Goal: Navigation & Orientation: Go to known website

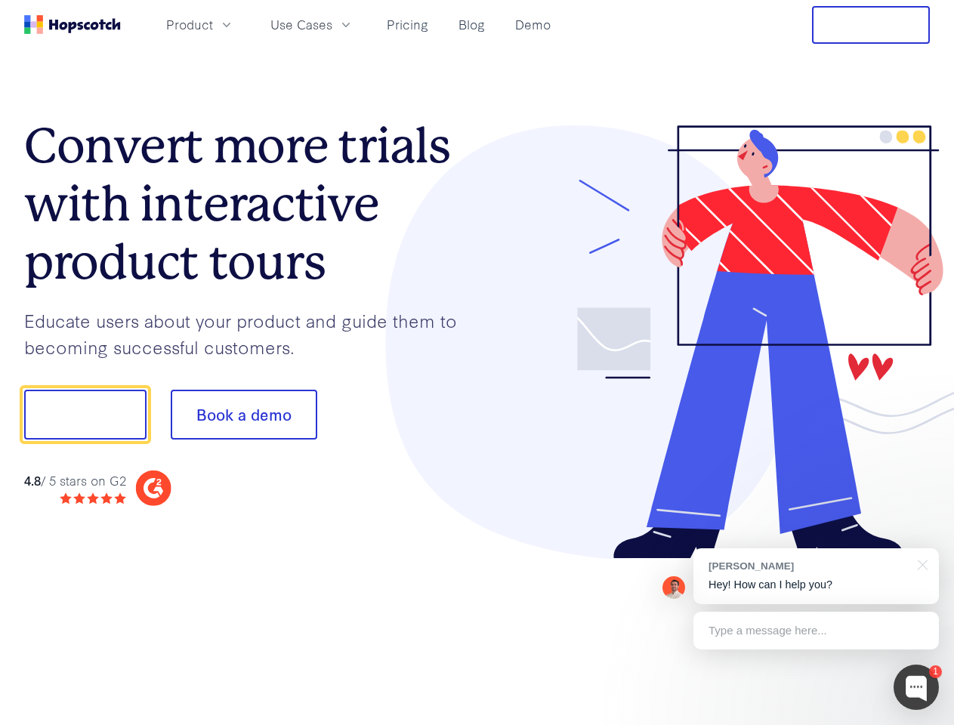
click at [477, 362] on div at bounding box center [703, 342] width 453 height 434
click at [213, 24] on span "Product" at bounding box center [189, 24] width 47 height 19
click at [332, 24] on span "Use Cases" at bounding box center [301, 24] width 62 height 19
click at [870, 25] on button "Free Trial" at bounding box center [871, 25] width 118 height 38
click at [85, 414] on button "Show me!" at bounding box center [85, 415] width 122 height 50
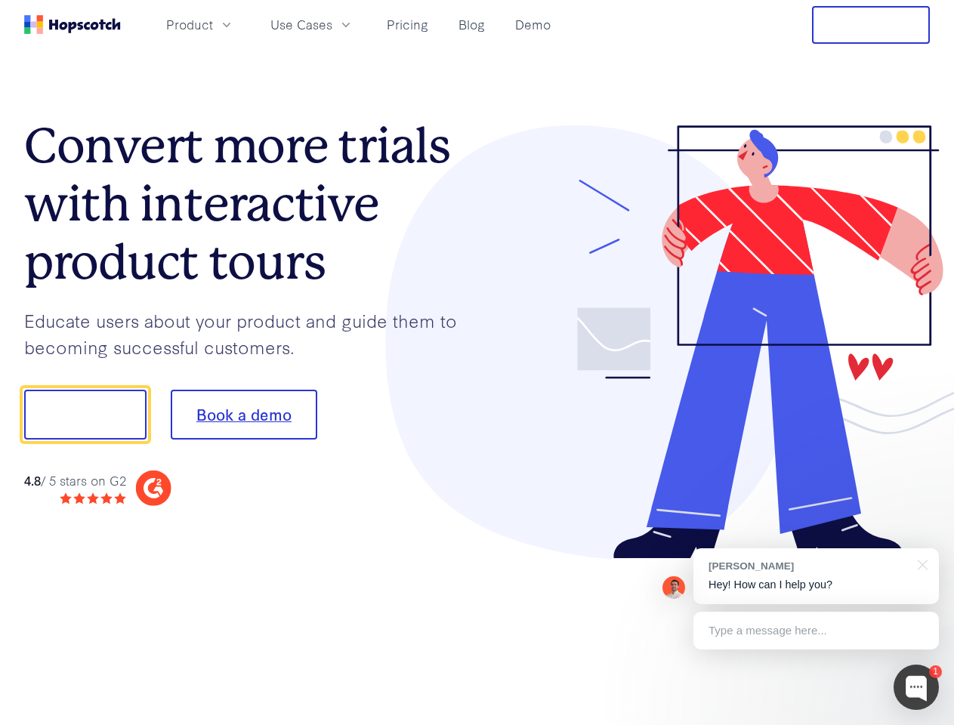
click at [243, 414] on button "Book a demo" at bounding box center [244, 415] width 146 height 50
click at [916, 687] on div at bounding box center [915, 686] width 45 height 45
click at [815, 576] on div "[PERSON_NAME] Hey! How can I help you?" at bounding box center [815, 576] width 245 height 56
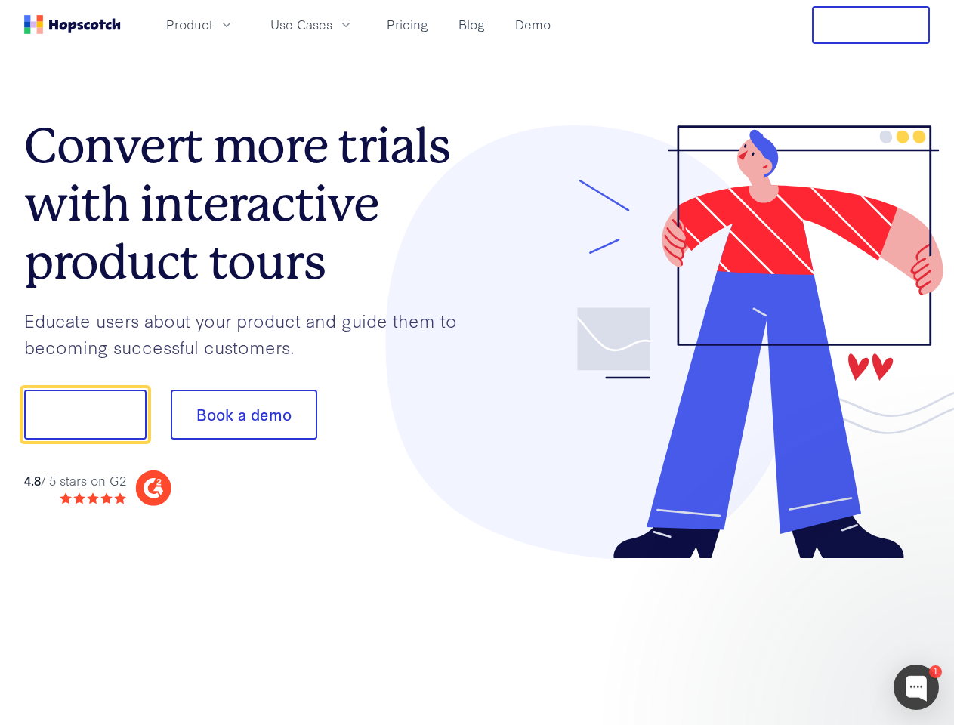
click at [920, 563] on div at bounding box center [796, 513] width 283 height 301
click at [815, 630] on div at bounding box center [796, 513] width 283 height 301
